Goal: Check status: Check status

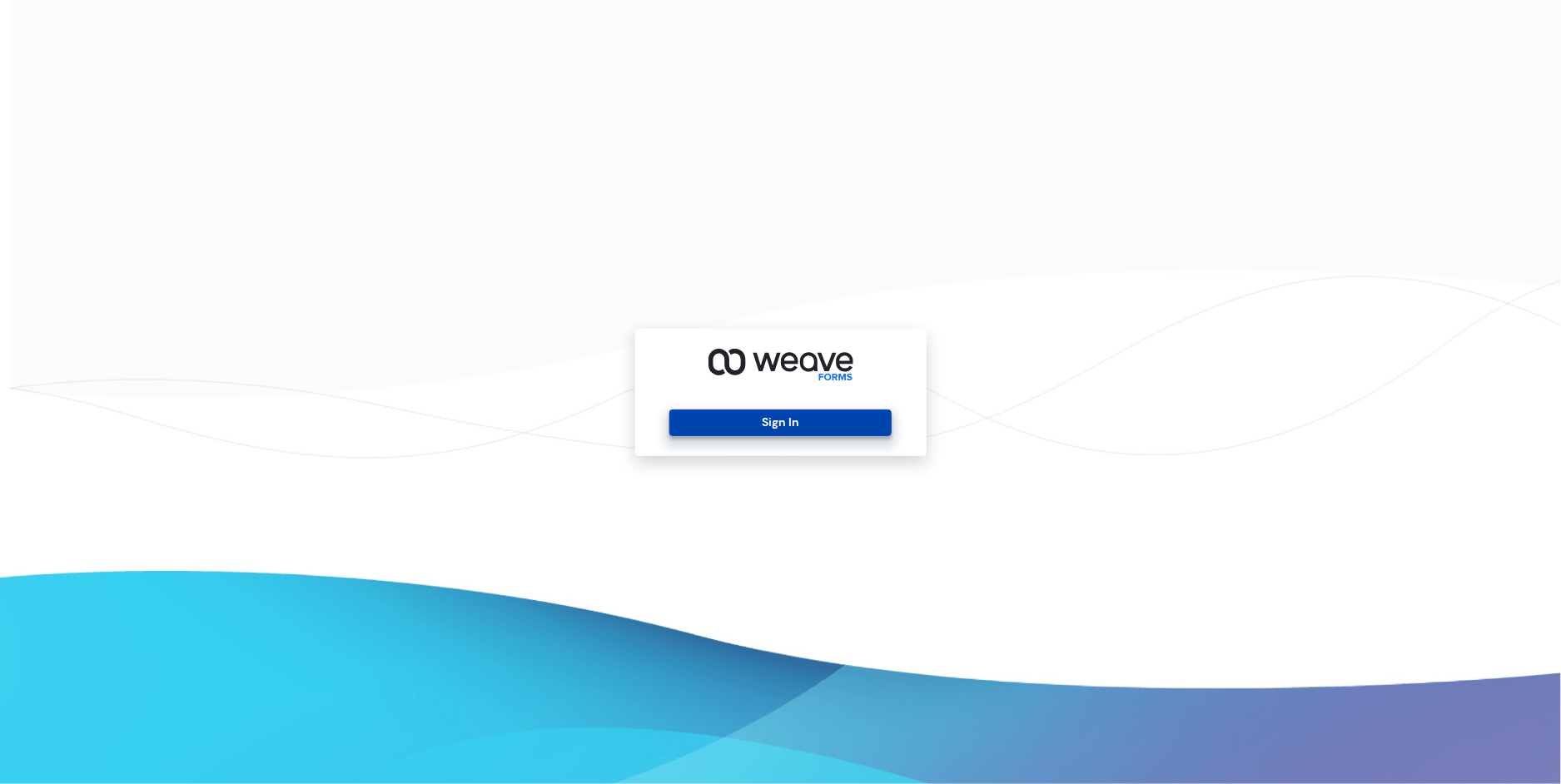
click at [695, 418] on button "Sign In" at bounding box center [780, 423] width 222 height 27
